Goal: Transaction & Acquisition: Purchase product/service

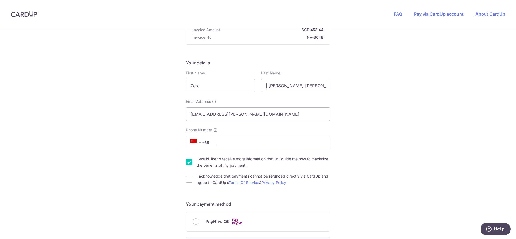
scroll to position [66, 0]
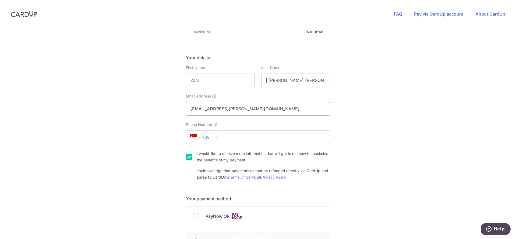
drag, startPoint x: 231, startPoint y: 108, endPoint x: 190, endPoint y: 108, distance: 41.7
click at [190, 108] on input "[EMAIL_ADDRESS][PERSON_NAME][DOMAIN_NAME]" at bounding box center [258, 108] width 144 height 13
type input "[EMAIL_ADDRESS][DOMAIN_NAME]"
click at [237, 138] on input "Phone Number" at bounding box center [258, 137] width 144 height 13
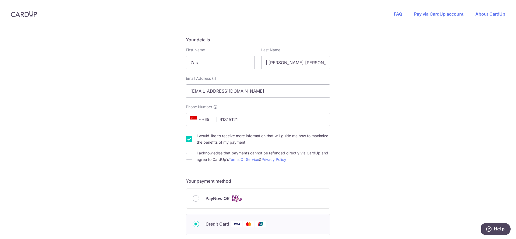
scroll to position [84, 0]
type input "91815121"
drag, startPoint x: 189, startPoint y: 154, endPoint x: 224, endPoint y: 159, distance: 35.5
click at [189, 154] on input "I acknowledge that payments cannot be refunded directly via CardUp and agree to…" at bounding box center [189, 156] width 6 height 6
checkbox input "true"
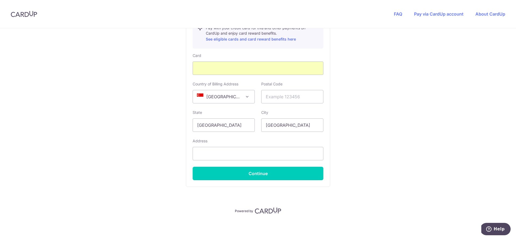
scroll to position [314, 0]
click at [283, 95] on input "text" at bounding box center [292, 96] width 62 height 13
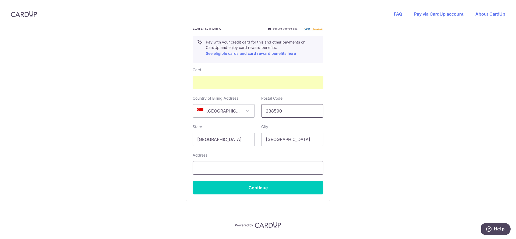
type input "238590"
click at [215, 166] on input "text" at bounding box center [258, 167] width 131 height 13
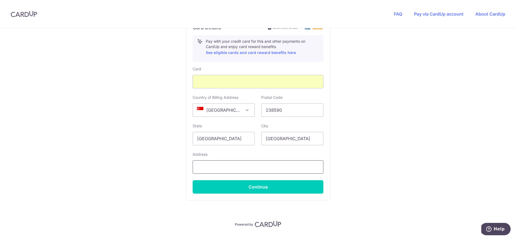
scroll to position [300, 0]
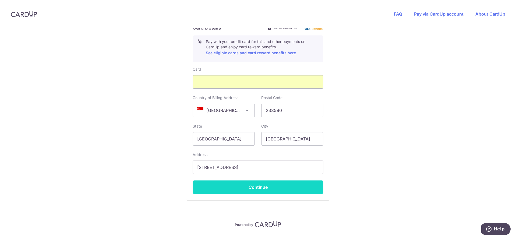
type input "[STREET_ADDRESS]"
click at [299, 190] on button "Continue" at bounding box center [258, 187] width 131 height 13
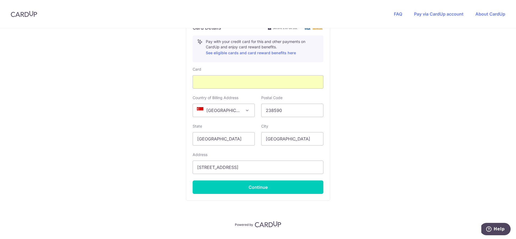
type input "**** 3968"
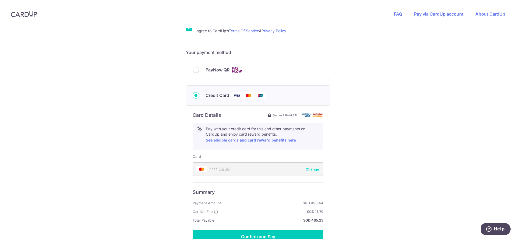
scroll to position [200, 0]
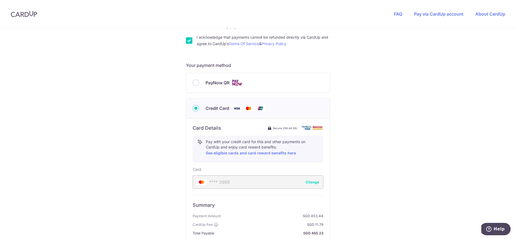
drag, startPoint x: 193, startPoint y: 85, endPoint x: 211, endPoint y: 86, distance: 18.4
click at [193, 85] on input "PayNow QR" at bounding box center [196, 83] width 6 height 6
radio input "true"
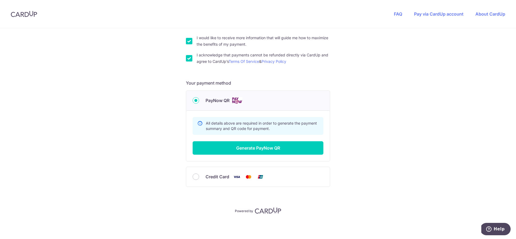
scroll to position [182, 0]
click at [302, 154] on button "Generate PayNow QR" at bounding box center [258, 147] width 131 height 13
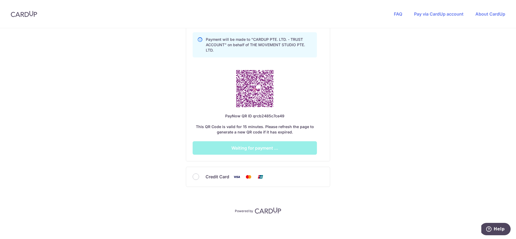
scroll to position [308, 0]
